Goal: Task Accomplishment & Management: Manage account settings

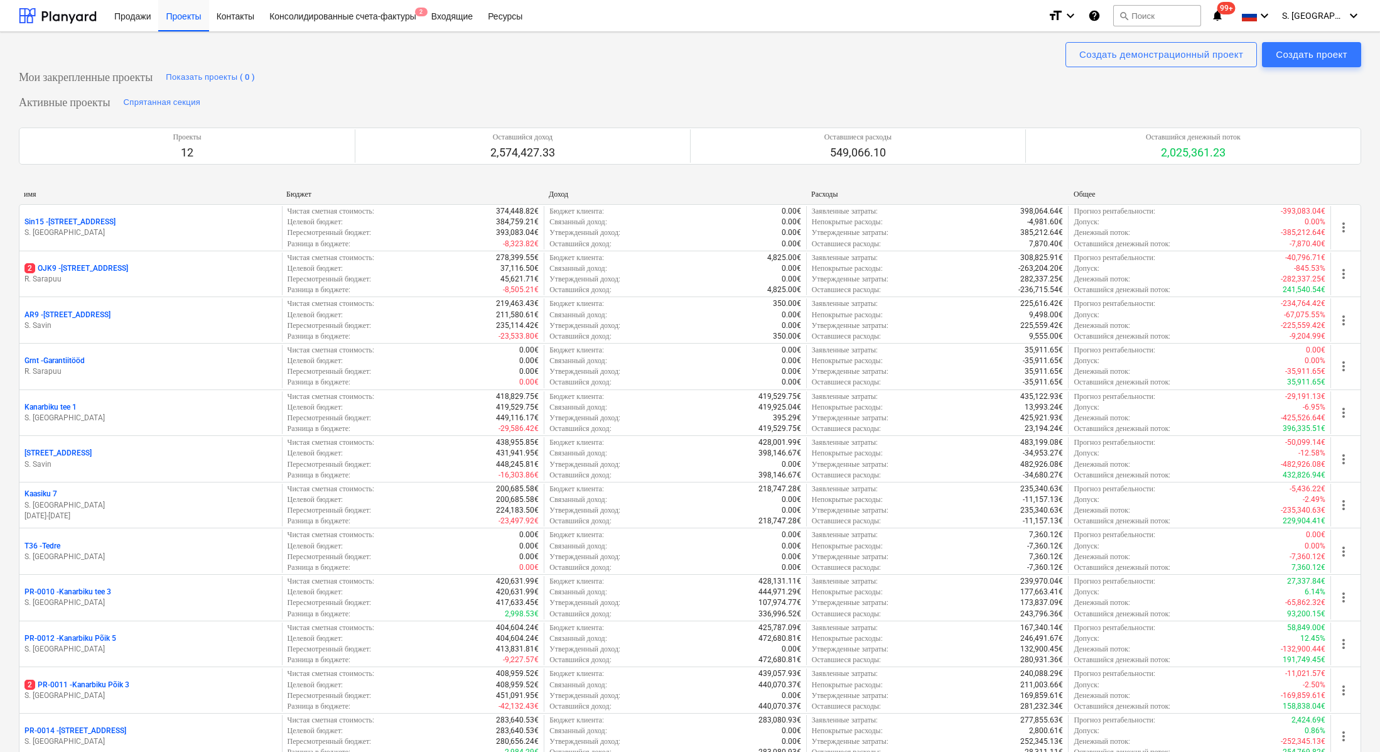
click at [223, 644] on p "S. [GEOGRAPHIC_DATA]" at bounding box center [150, 649] width 252 height 11
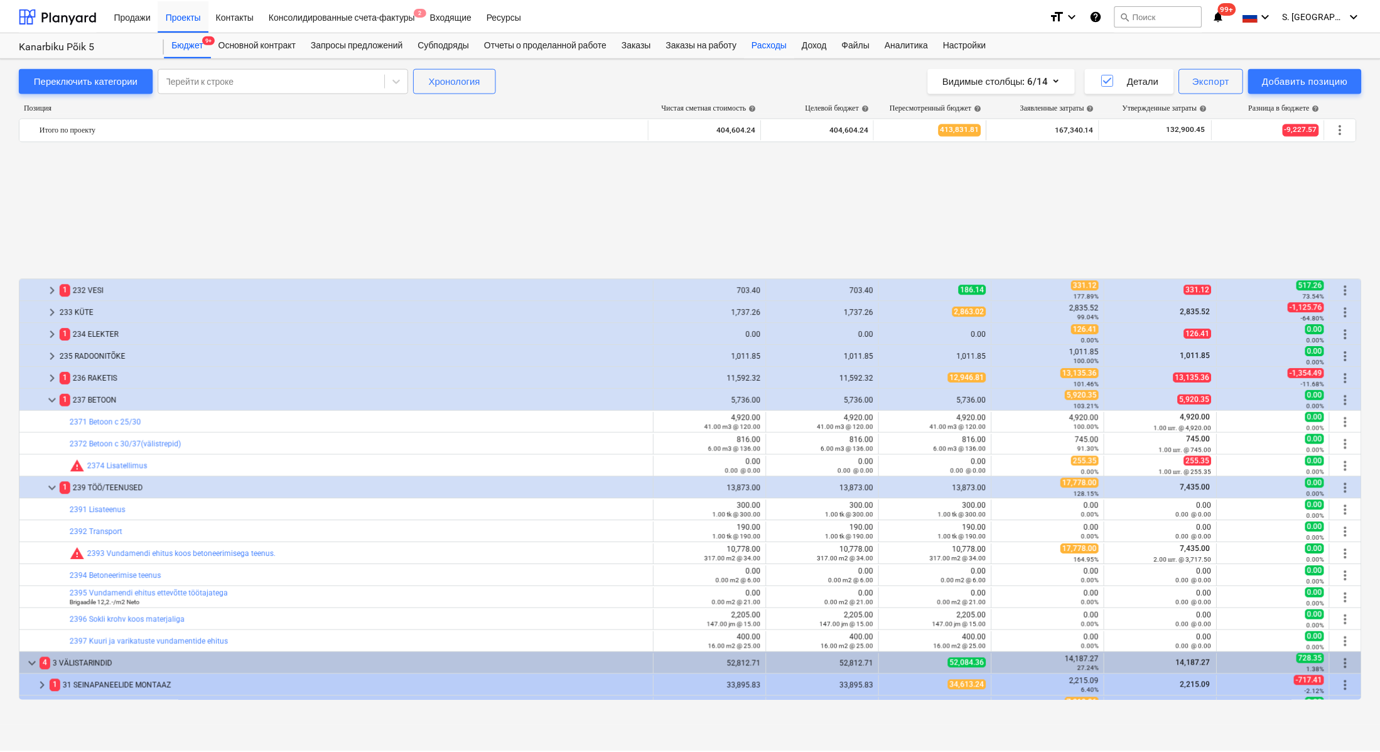
scroll to position [572, 0]
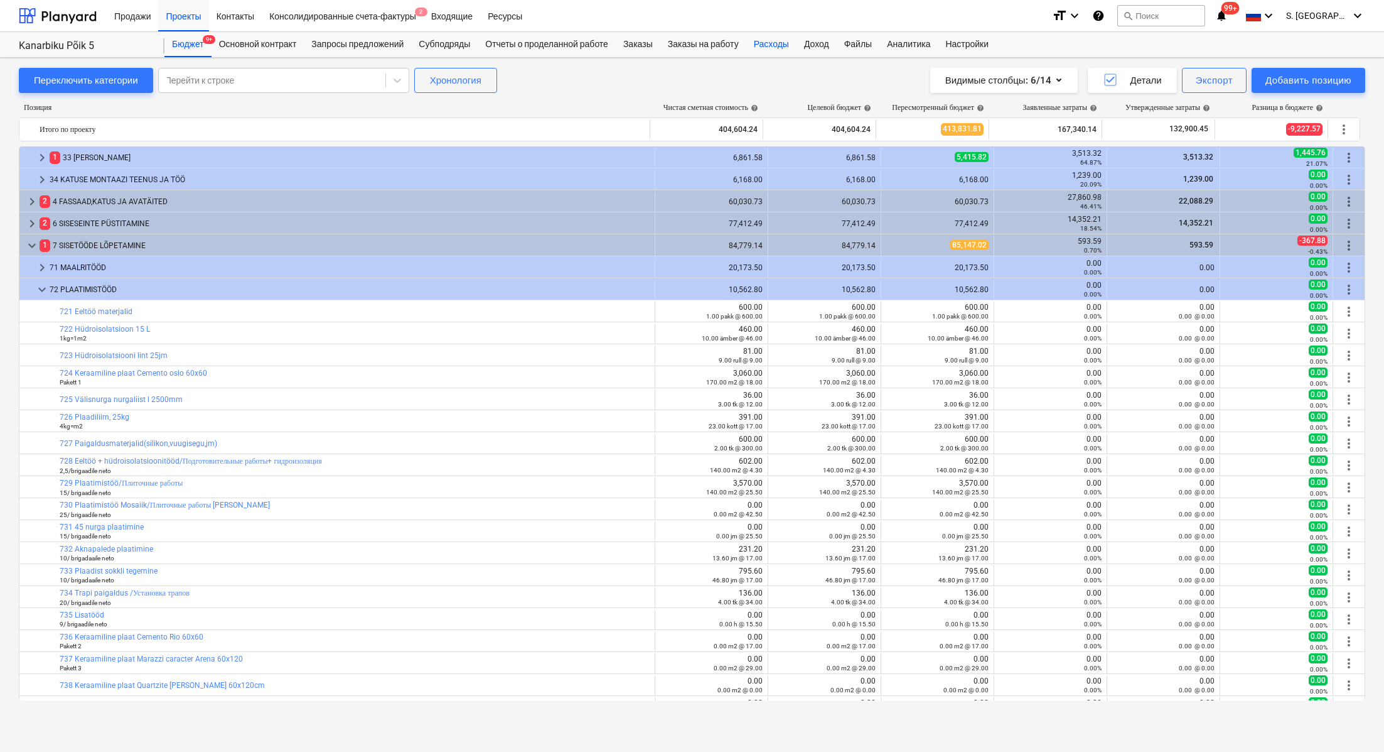
click at [794, 44] on div "Расходы" at bounding box center [772, 44] width 50 height 25
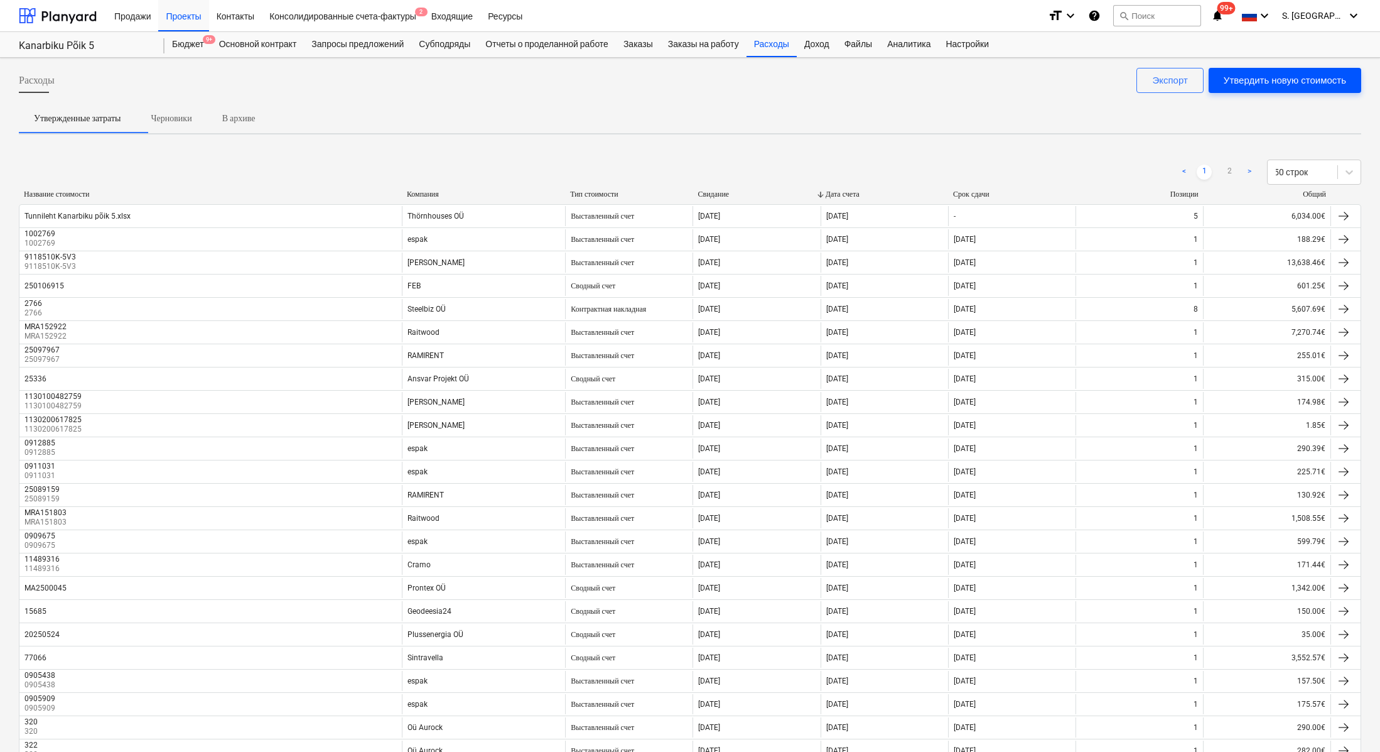
click at [1294, 81] on div "Утвердить новую стоимость" at bounding box center [1285, 80] width 122 height 16
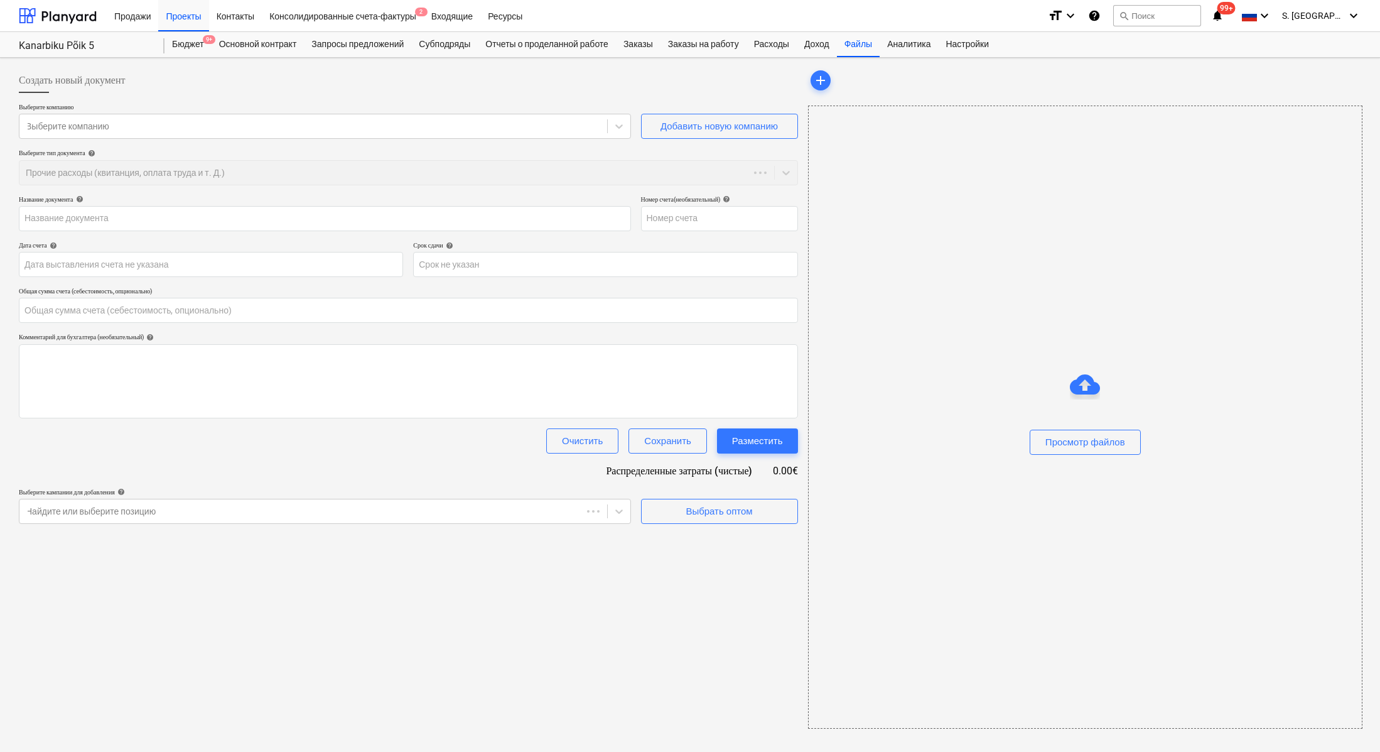
type input "0.00"
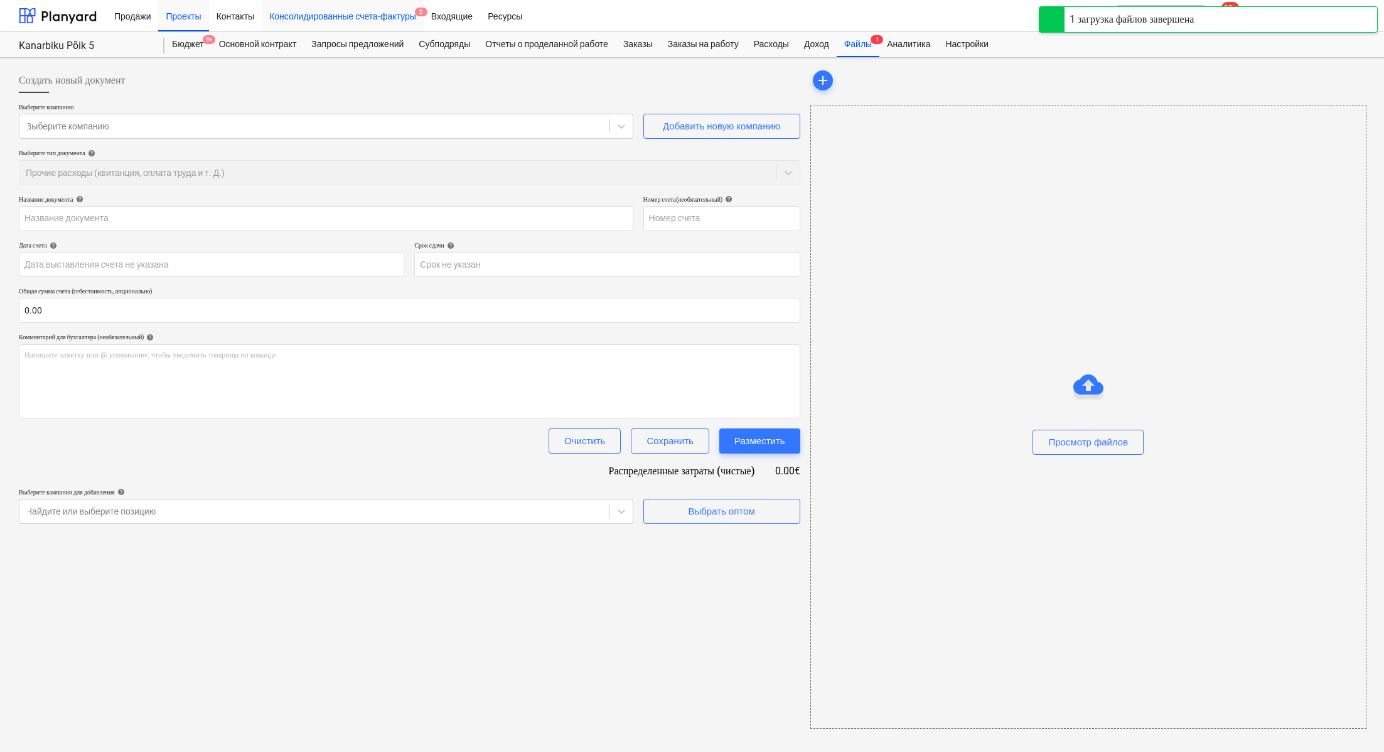
type input "IMG_6258.JPG"
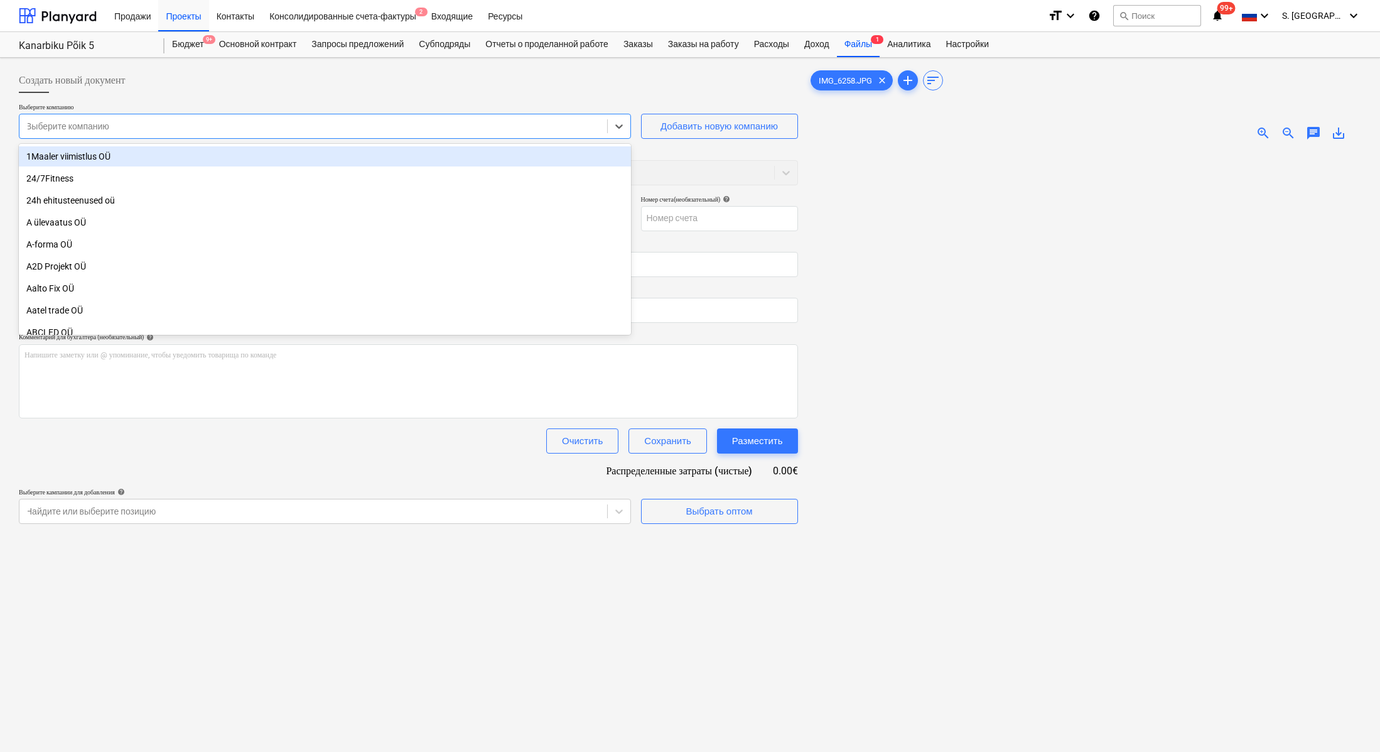
click at [515, 122] on div at bounding box center [313, 126] width 575 height 13
type input "t"
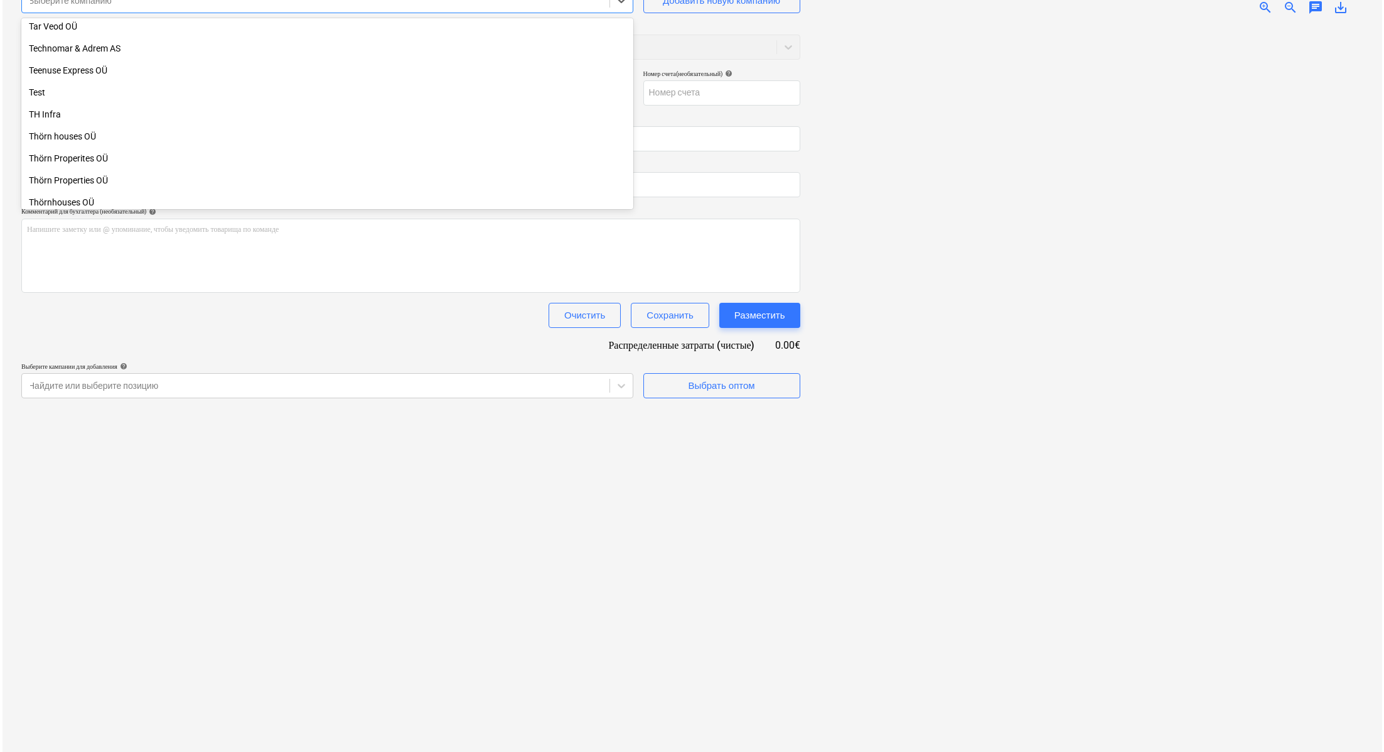
scroll to position [6793, 0]
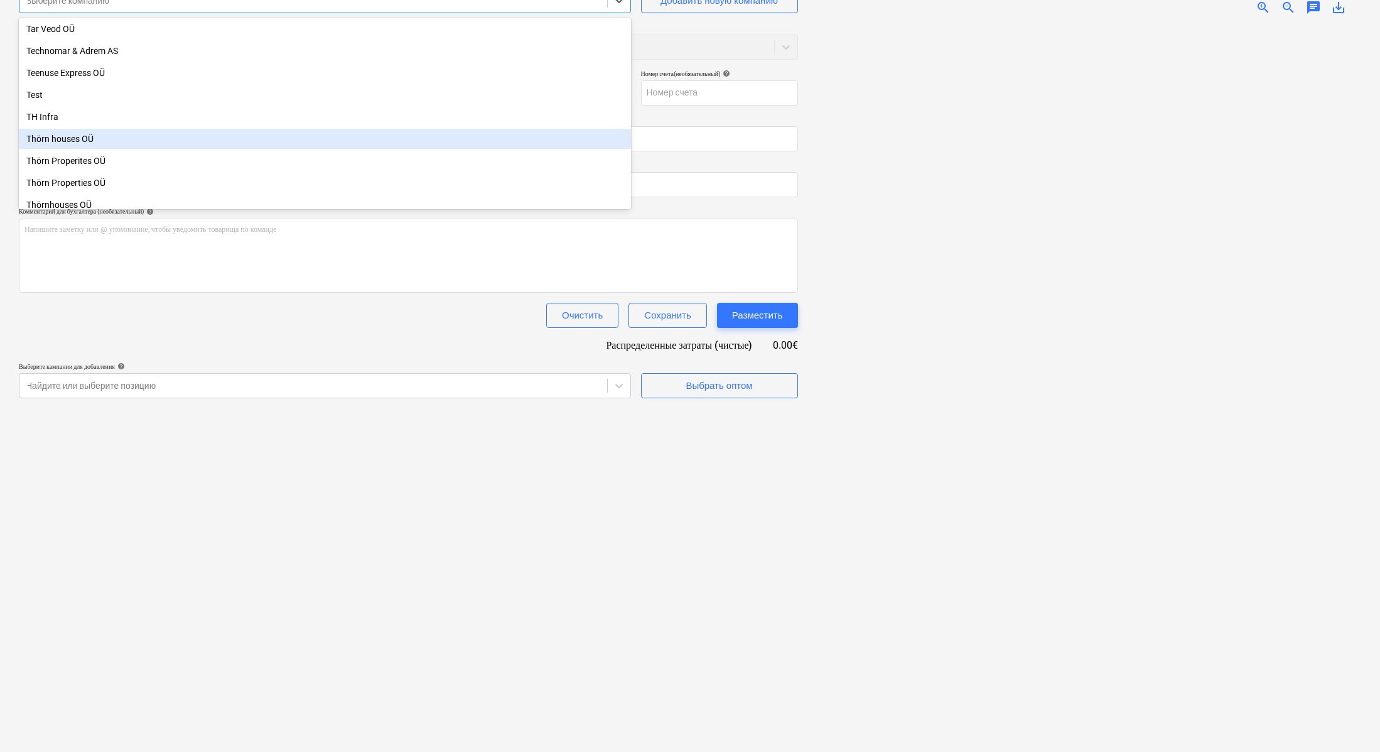
click at [65, 139] on div "Thörn houses OÜ" at bounding box center [325, 139] width 612 height 20
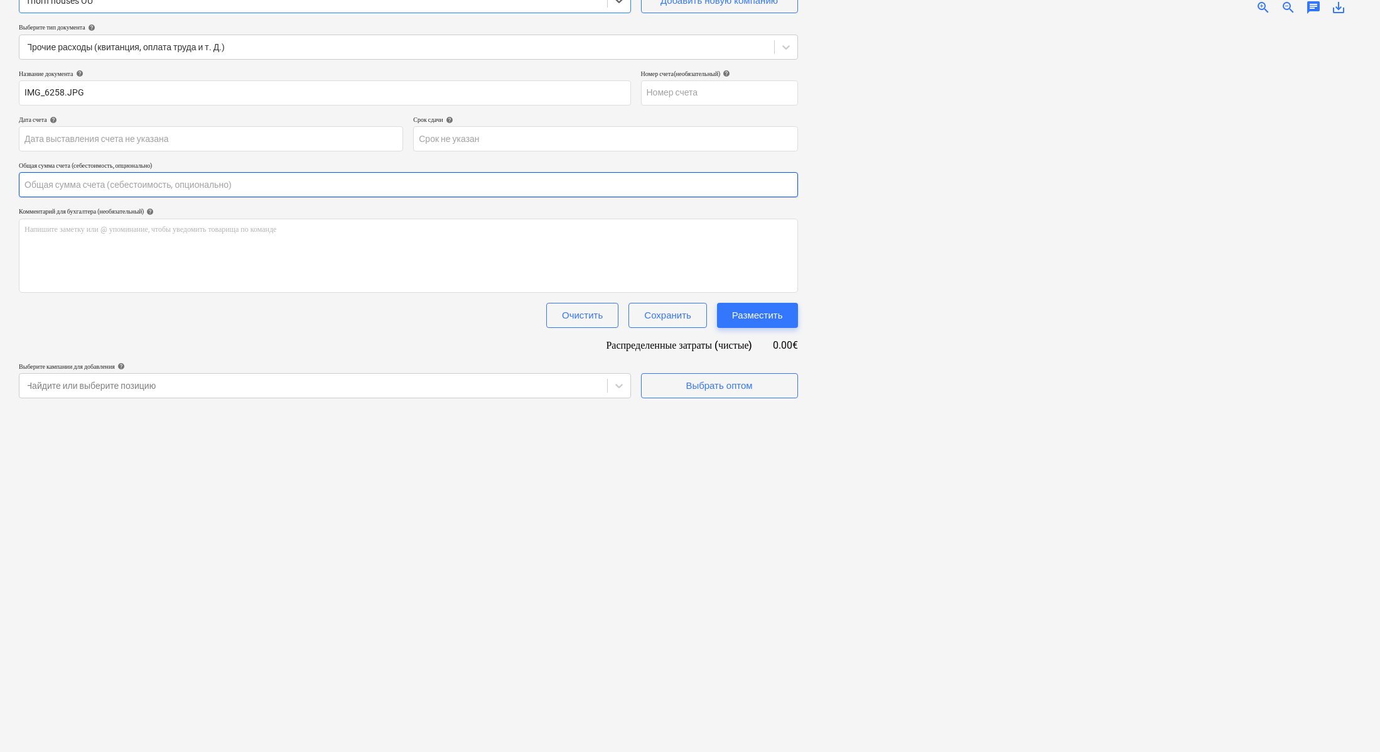
click at [58, 183] on input "text" at bounding box center [408, 184] width 779 height 25
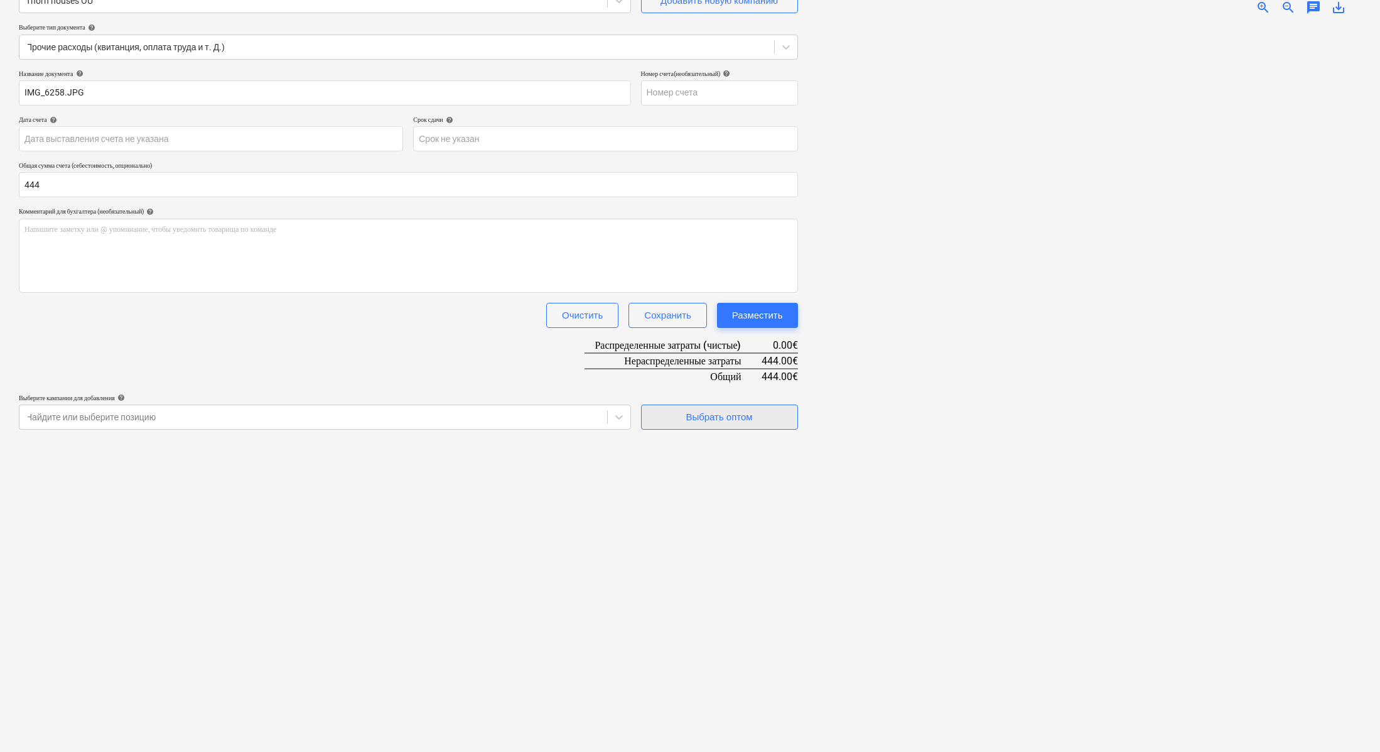
type input "444.00"
click at [752, 416] on div "Выбрать оптом" at bounding box center [719, 417] width 67 height 16
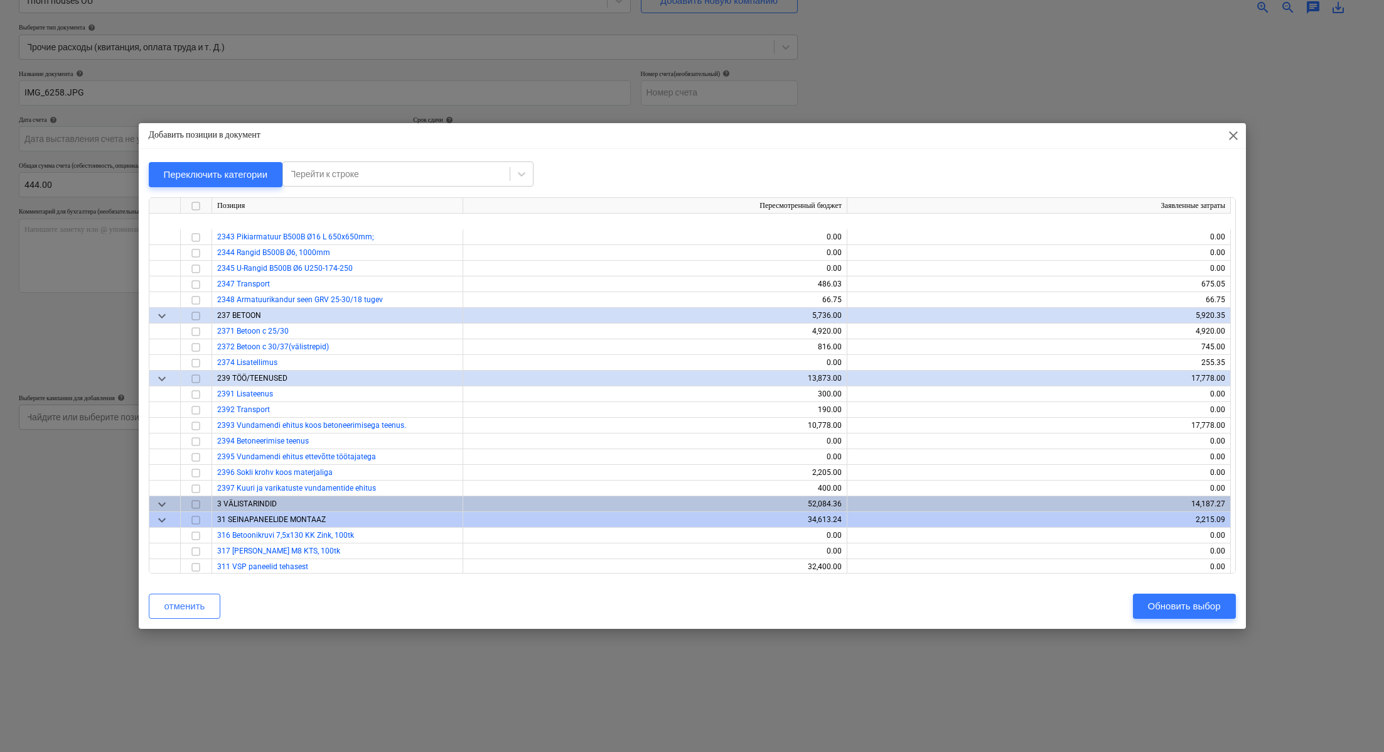
scroll to position [2107, 0]
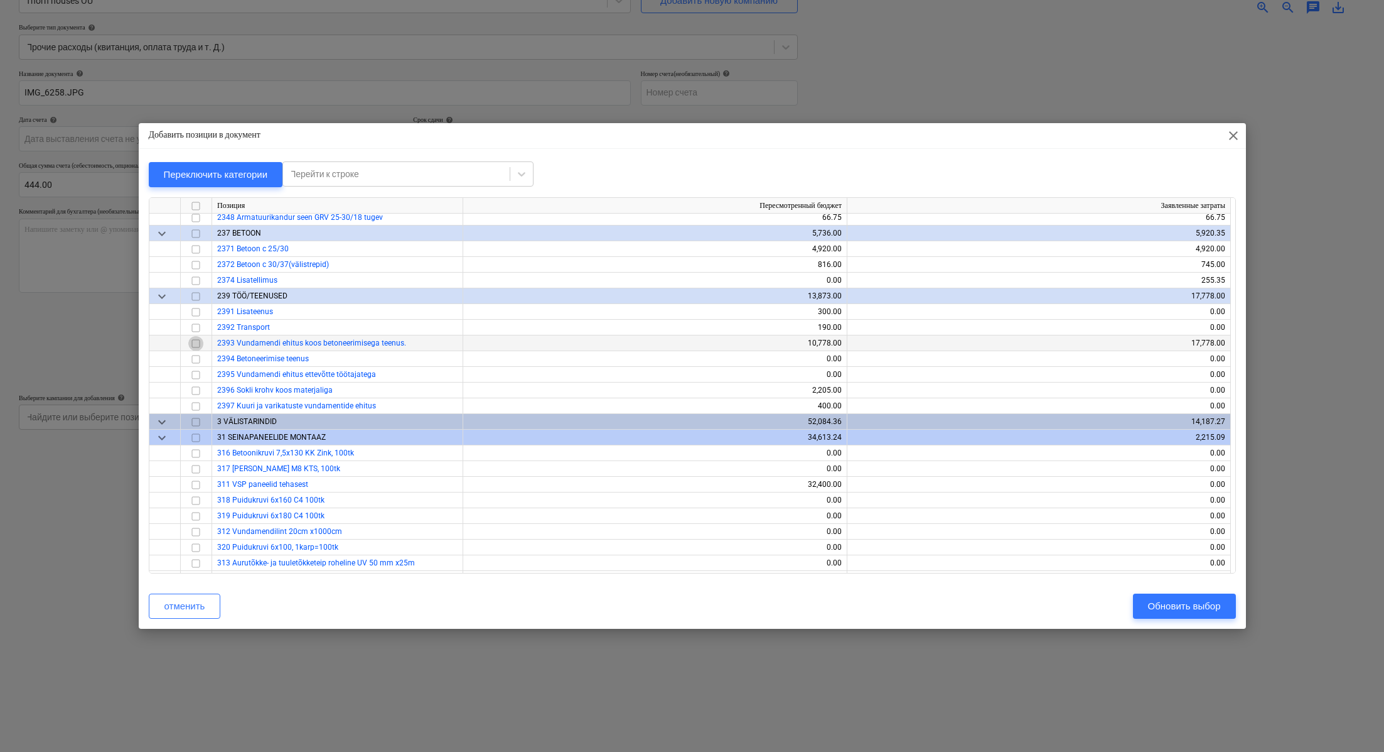
click at [198, 342] on input "checkbox" at bounding box center [195, 343] width 15 height 15
click at [1187, 612] on div "Обновить выбор" at bounding box center [1184, 606] width 73 height 16
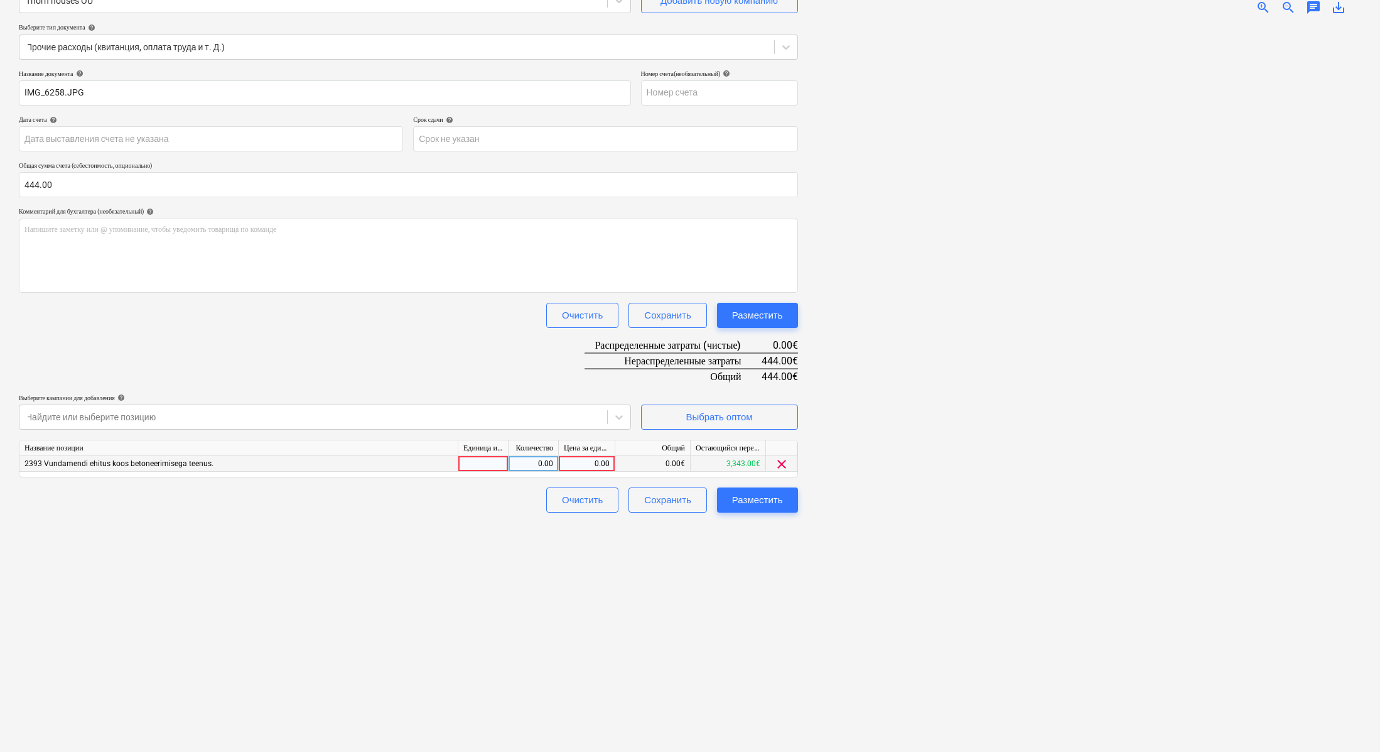
click at [585, 464] on div "0.00" at bounding box center [587, 464] width 46 height 16
type input "444"
click at [758, 504] on div "Разместить" at bounding box center [757, 500] width 51 height 16
